Goal: Check status: Check status

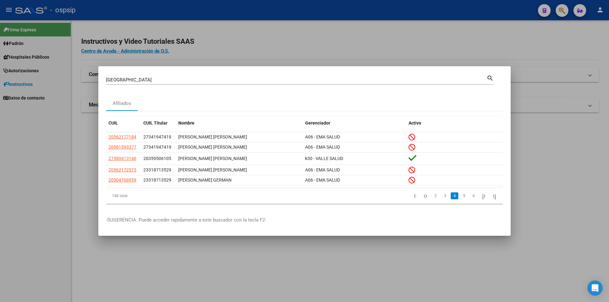
click at [232, 79] on input "[GEOGRAPHIC_DATA]" at bounding box center [296, 80] width 380 height 6
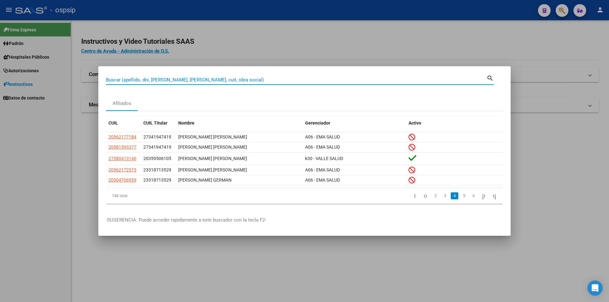
paste input "29516143"
type input "29516143"
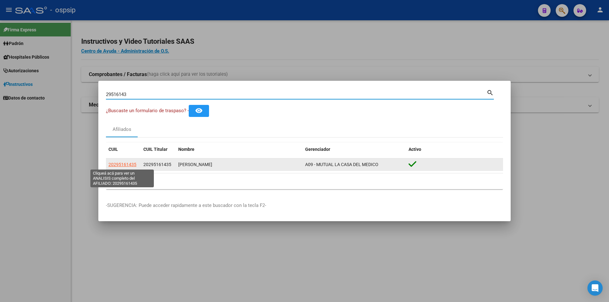
click at [127, 164] on span "20295161435" at bounding box center [122, 164] width 28 height 5
type textarea "20295161435"
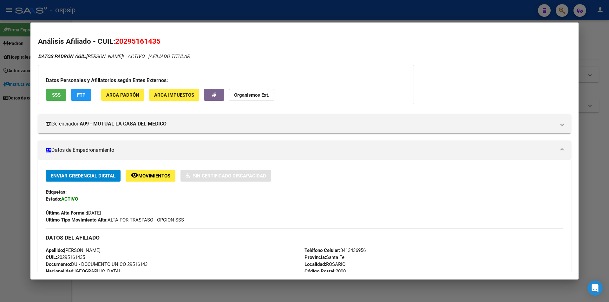
click at [158, 10] on div at bounding box center [304, 151] width 609 height 302
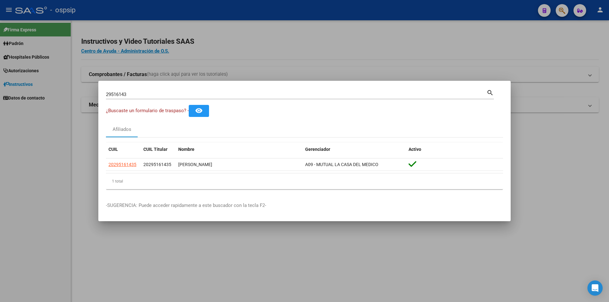
click at [156, 94] on input "29516143" at bounding box center [296, 95] width 380 height 6
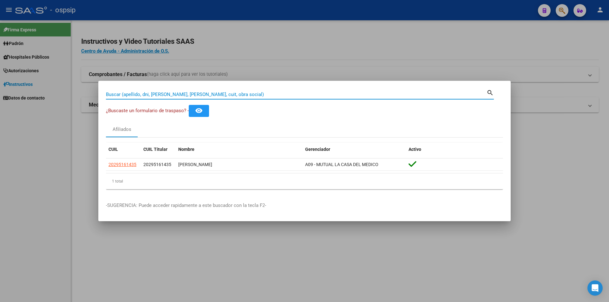
paste input "31361849"
type input "31361849"
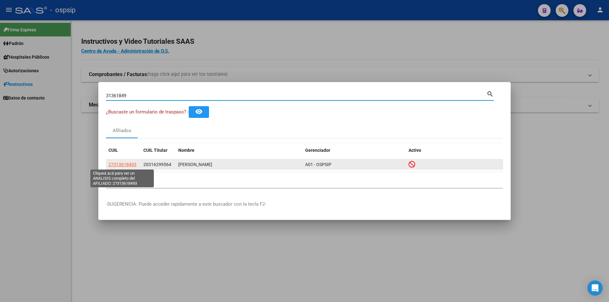
click at [123, 163] on span "27313618493" at bounding box center [122, 164] width 28 height 5
type textarea "27313618493"
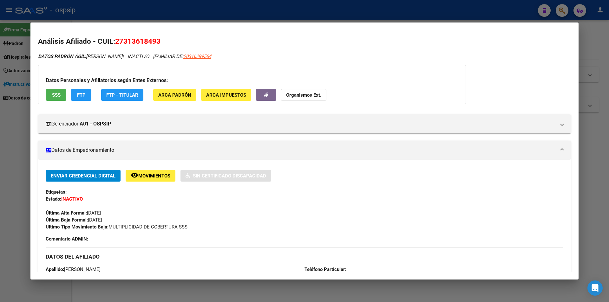
click at [145, 11] on div at bounding box center [304, 151] width 609 height 302
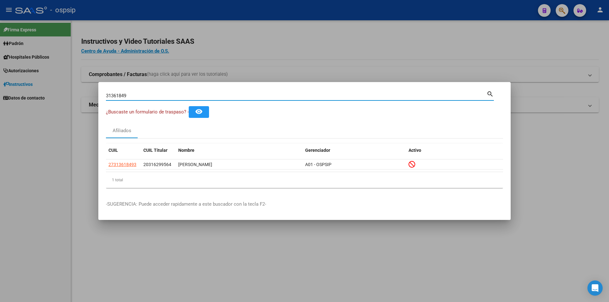
click at [170, 95] on input "31361849" at bounding box center [296, 96] width 380 height 6
paste input "31629956"
type input "31629956"
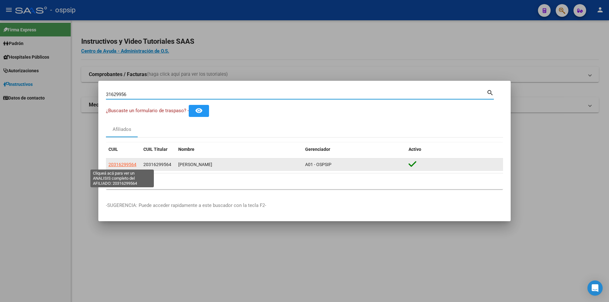
click at [128, 162] on span "20316299564" at bounding box center [122, 164] width 28 height 5
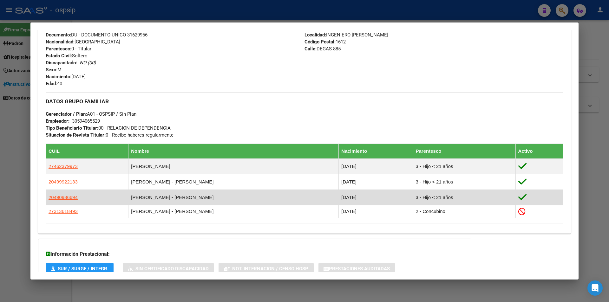
scroll to position [280, 0]
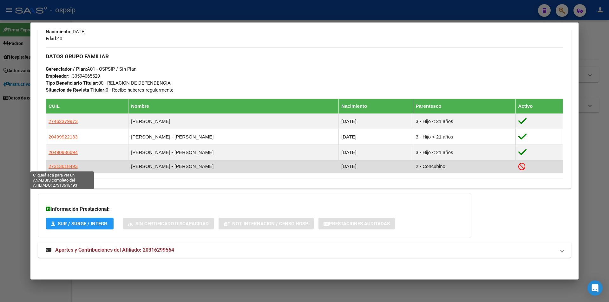
click at [64, 164] on span "27313618493" at bounding box center [62, 166] width 29 height 5
type textarea "27313618493"
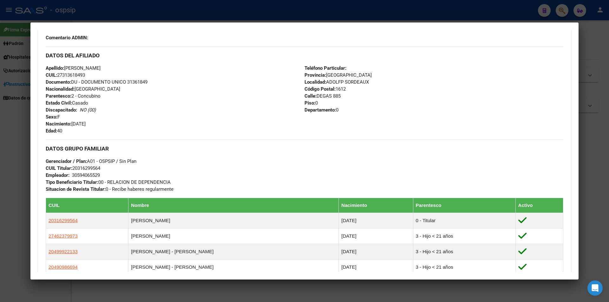
scroll to position [190, 0]
